Goal: Information Seeking & Learning: Learn about a topic

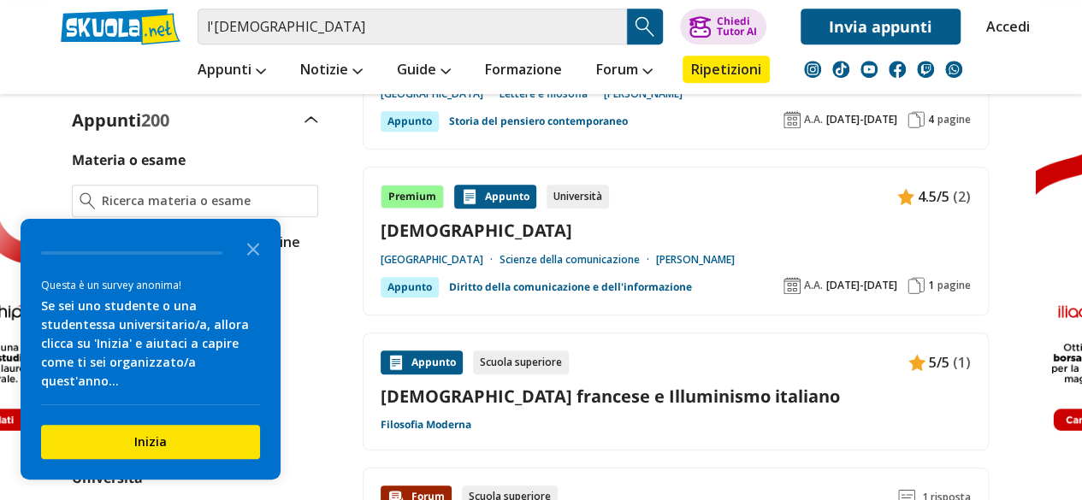
scroll to position [428, 0]
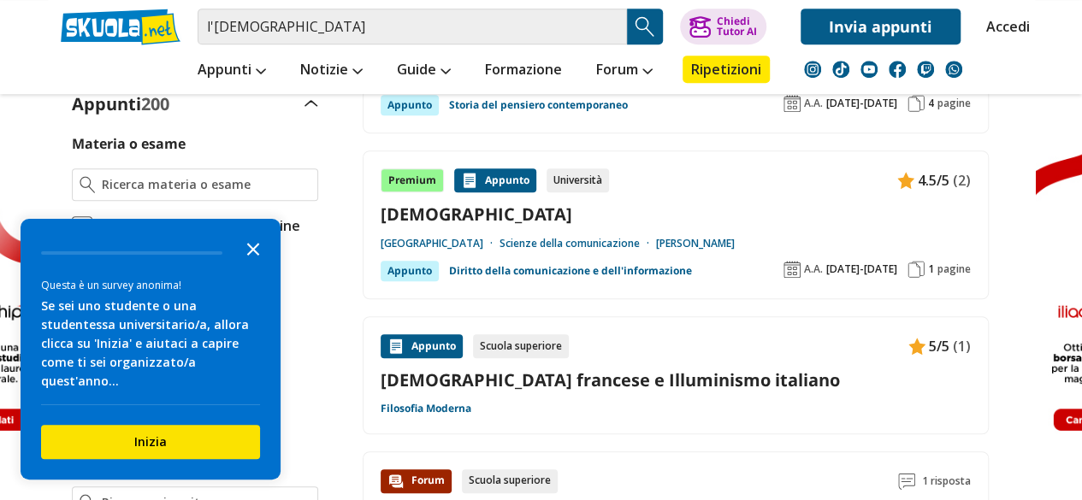
click at [251, 256] on polygon "Close the survey" at bounding box center [253, 249] width 13 height 13
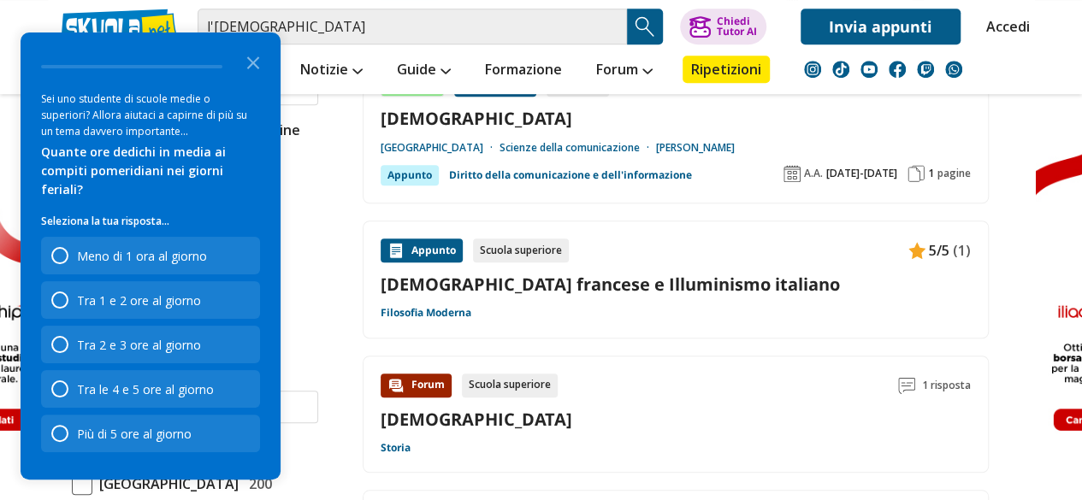
scroll to position [599, 0]
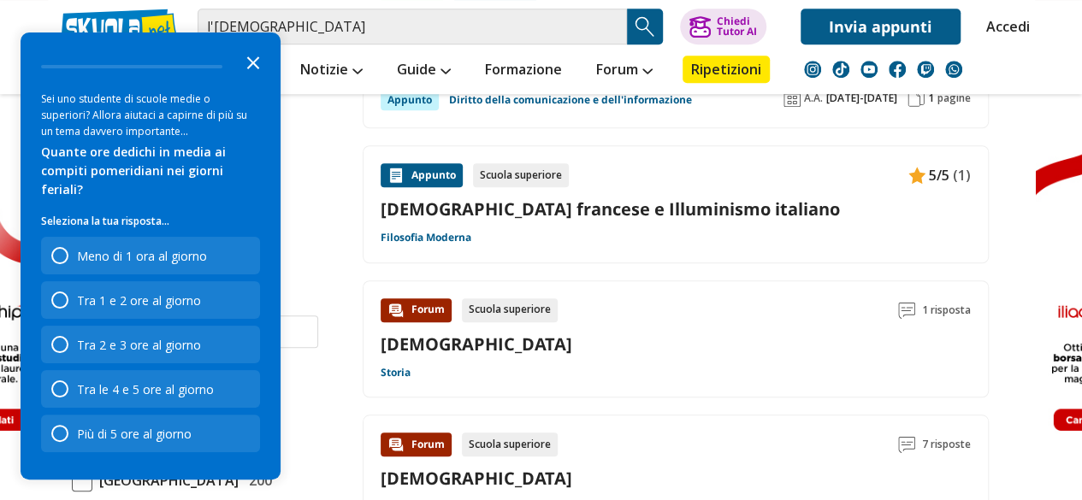
click at [253, 79] on icon "Close the survey" at bounding box center [253, 61] width 34 height 34
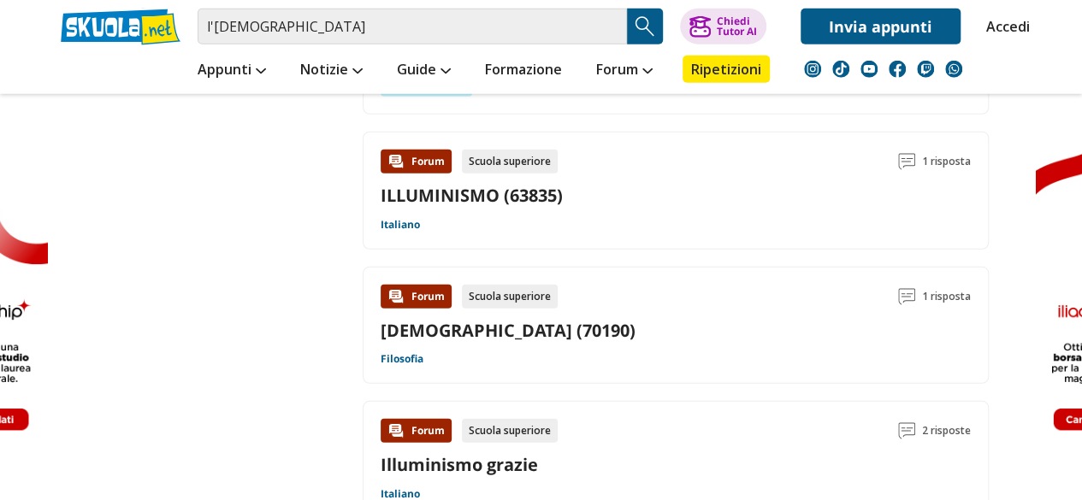
scroll to position [2395, 0]
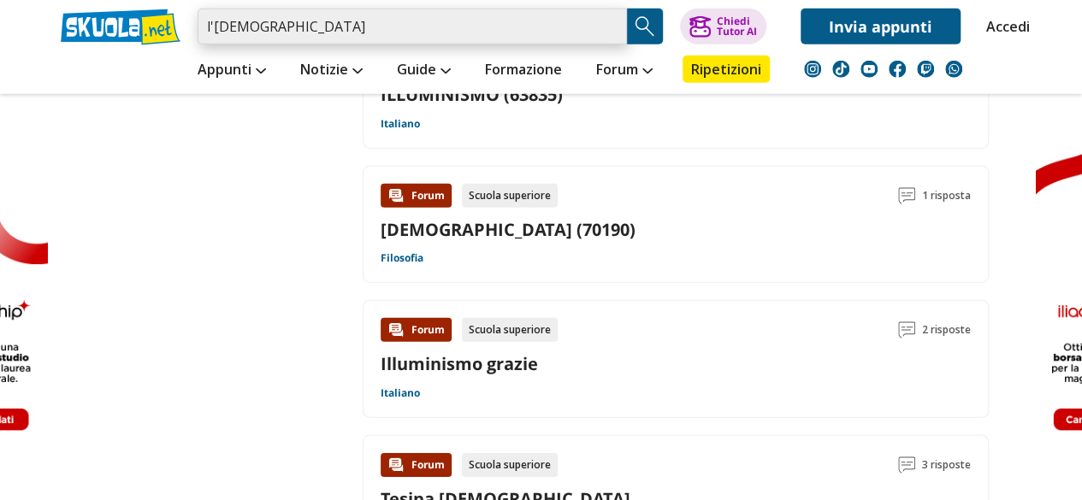
click at [380, 23] on input "l'illuminismo" at bounding box center [412, 27] width 429 height 36
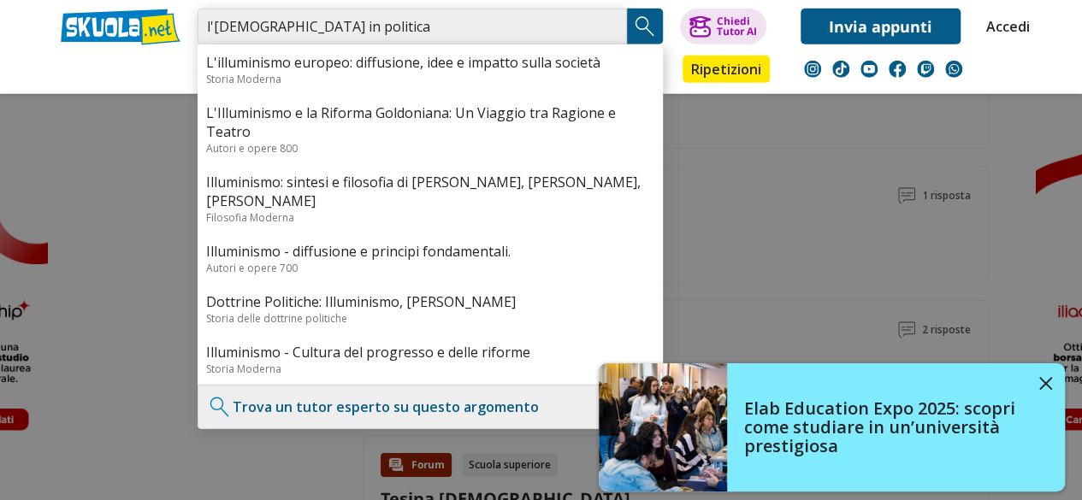
type input "l'[DEMOGRAPHIC_DATA] in politica"
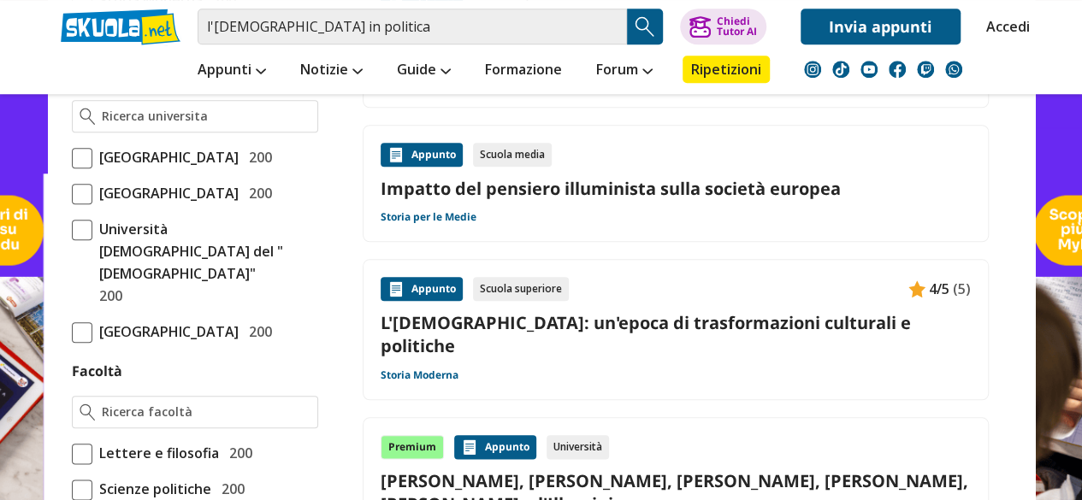
scroll to position [855, 0]
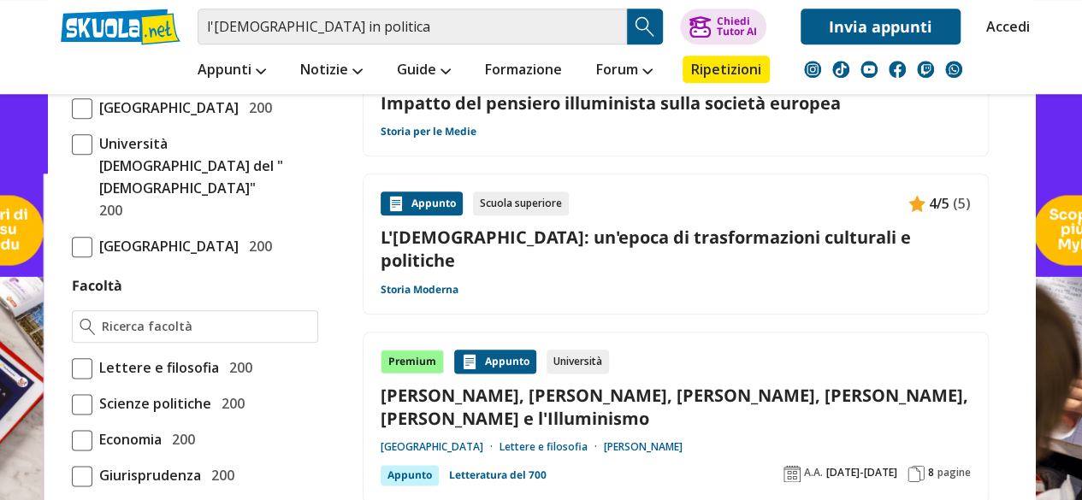
click at [735, 226] on link "L'[DEMOGRAPHIC_DATA]: un'epoca di trasformazioni culturali e politiche" at bounding box center [676, 249] width 590 height 46
